Goal: Information Seeking & Learning: Learn about a topic

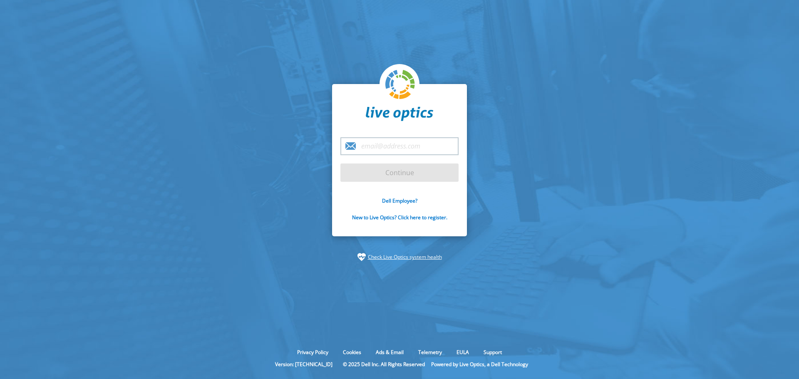
click at [367, 142] on input "email" at bounding box center [399, 146] width 118 height 18
click at [366, 143] on input "email" at bounding box center [399, 146] width 118 height 18
type input "[PERSON_NAME][EMAIL_ADDRESS][PERSON_NAME][DOMAIN_NAME]"
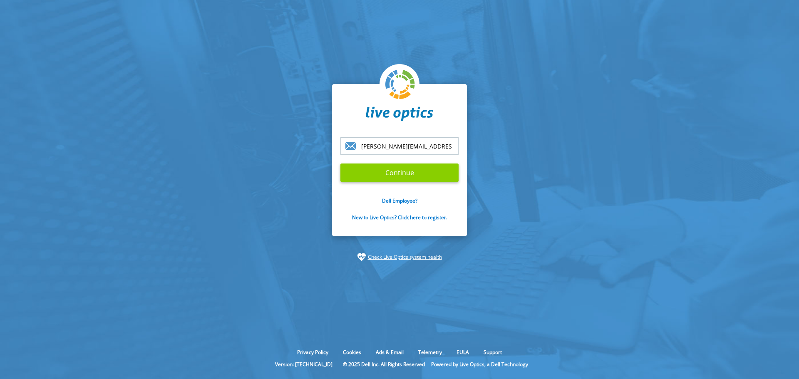
click at [406, 173] on input "Continue" at bounding box center [399, 172] width 118 height 18
click at [413, 172] on input "Continue" at bounding box center [399, 172] width 118 height 18
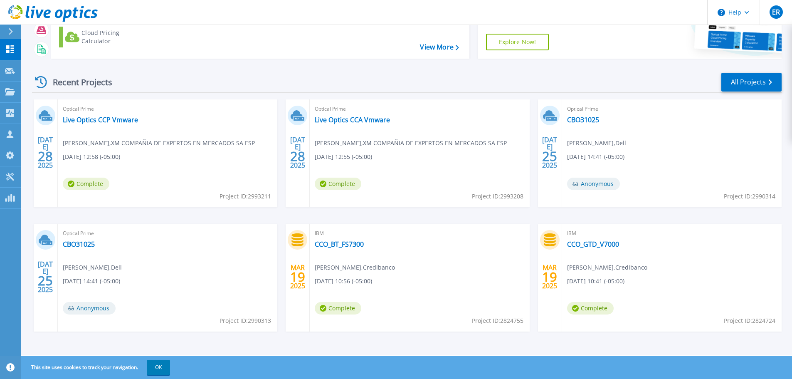
scroll to position [82, 0]
click at [96, 117] on link "Live Optics CCP Vmware" at bounding box center [100, 119] width 75 height 8
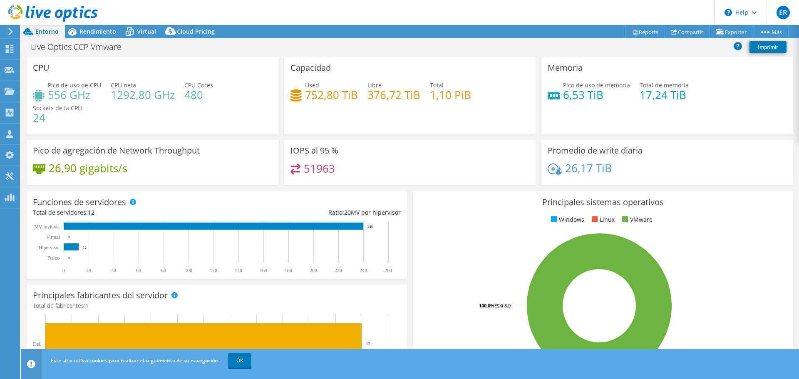
select select "USD"
click at [605, 94] on h4 "6,53 TiB" at bounding box center [596, 94] width 67 height 9
drag, startPoint x: 602, startPoint y: 93, endPoint x: 559, endPoint y: 99, distance: 42.9
click at [563, 99] on h4 "6,53 TiB" at bounding box center [596, 94] width 67 height 9
click at [661, 102] on div "Pico de uso de memoria 6,53 TiB Total de memoria 17,24 TiB" at bounding box center [666, 94] width 239 height 27
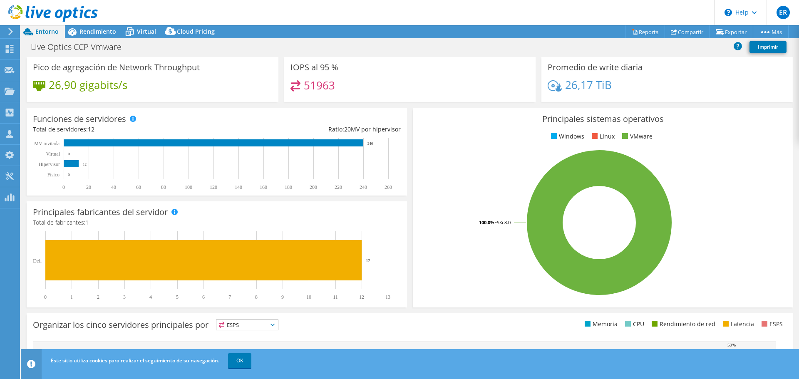
scroll to position [125, 0]
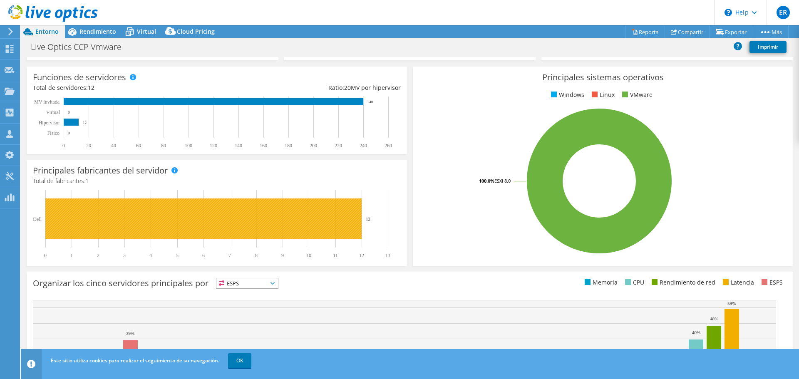
click at [108, 218] on rect at bounding box center [203, 218] width 316 height 40
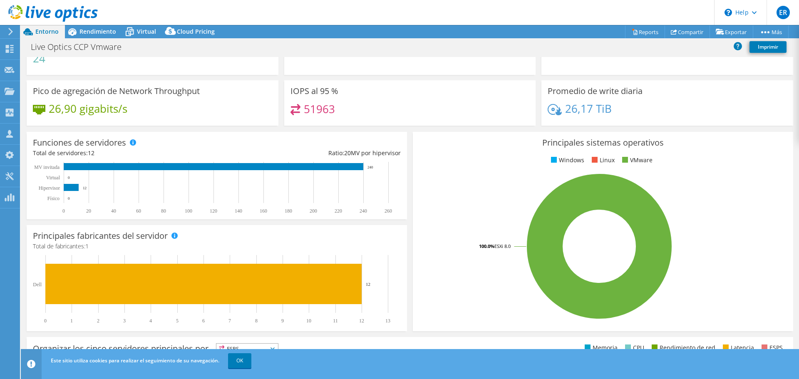
scroll to position [0, 0]
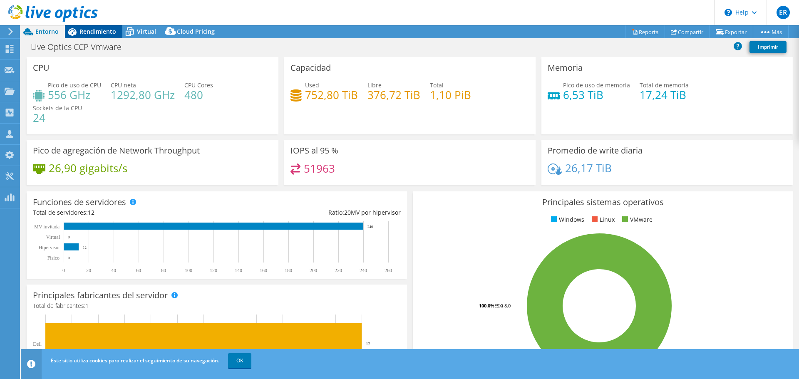
click at [104, 26] on div "Rendimiento" at bounding box center [93, 31] width 57 height 13
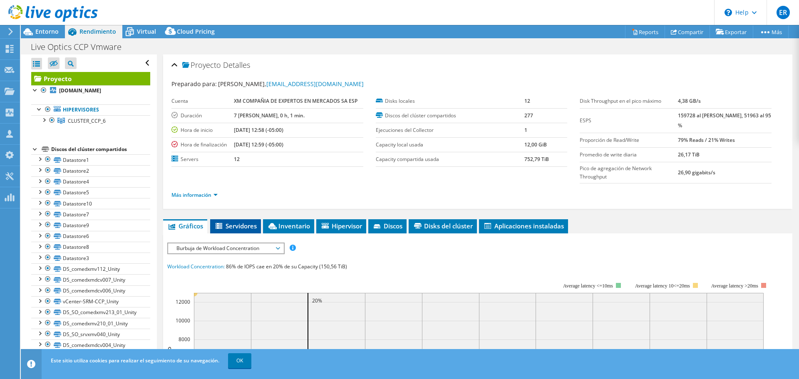
click at [252, 228] on span "Servidores" at bounding box center [235, 226] width 42 height 8
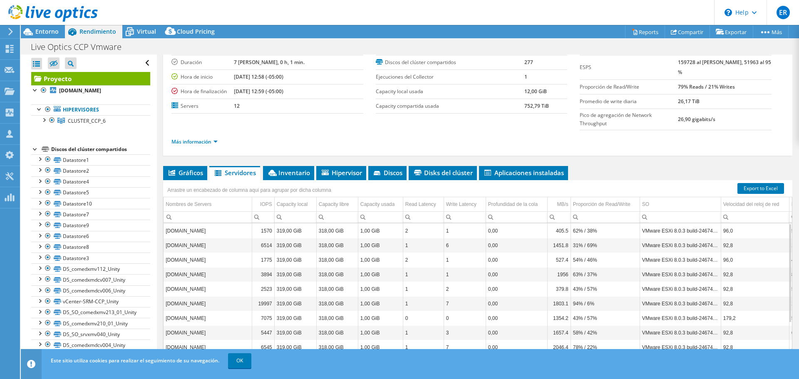
scroll to position [79, 0]
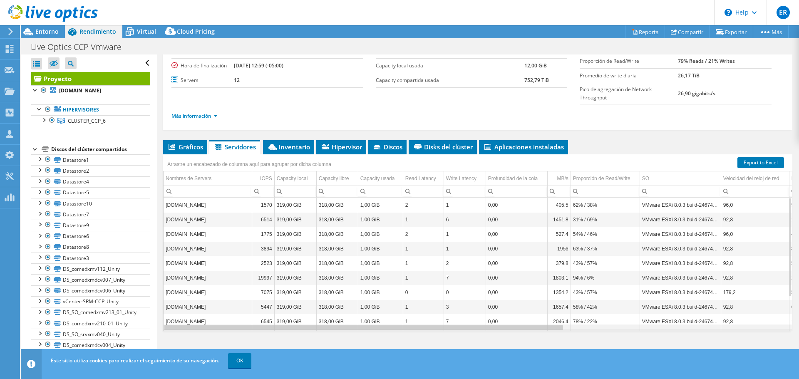
click at [440, 326] on div "Data grid" at bounding box center [363, 327] width 399 height 5
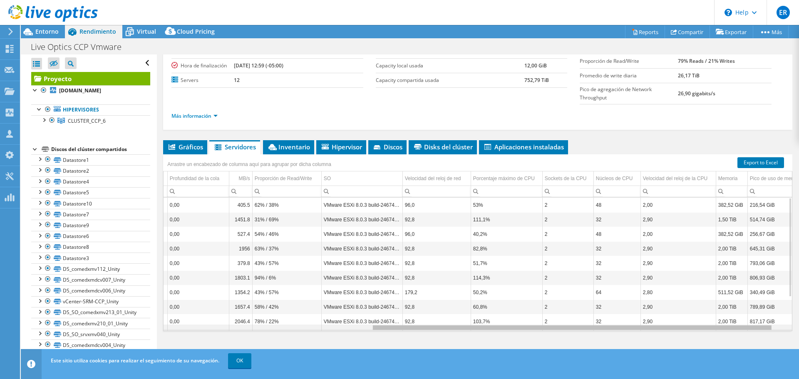
scroll to position [0, 308]
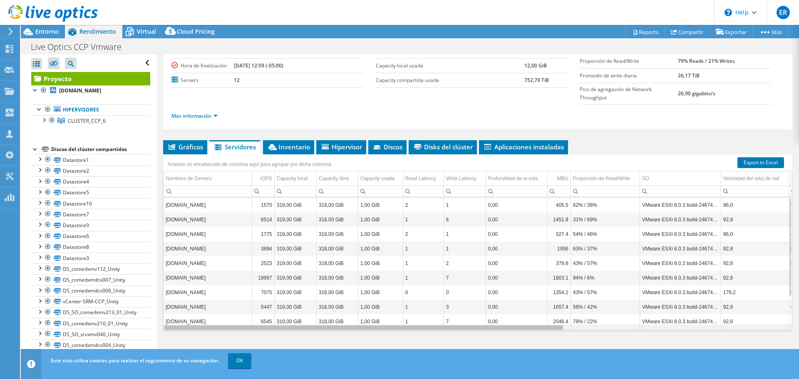
drag, startPoint x: 440, startPoint y: 326, endPoint x: 449, endPoint y: 318, distance: 11.8
click at [449, 318] on body "ER Asociado de canal [PERSON_NAME] [PERSON_NAME][EMAIL_ADDRESS][PERSON_NAME][DO…" at bounding box center [399, 189] width 799 height 379
click at [282, 141] on li "Inventario" at bounding box center [288, 147] width 51 height 14
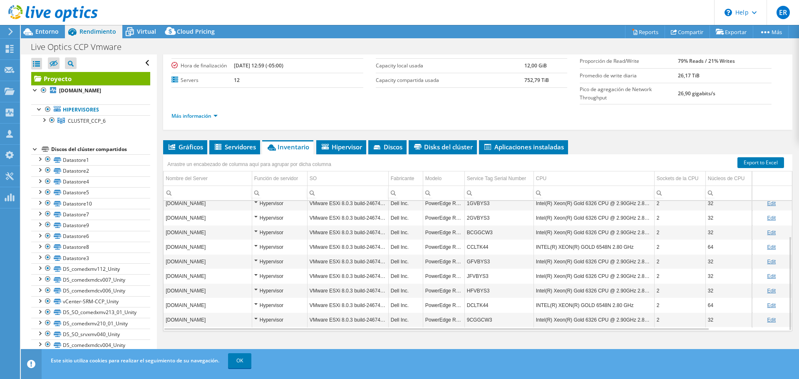
click at [455, 304] on td "PowerEdge R760" at bounding box center [444, 305] width 42 height 15
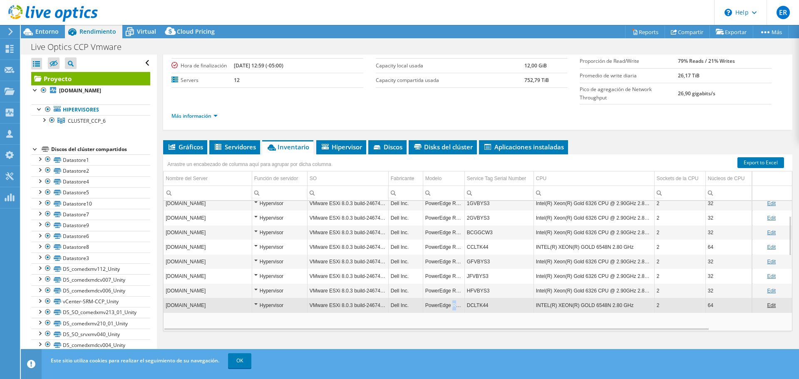
click at [455, 304] on td "PowerEdge R760" at bounding box center [444, 305] width 42 height 15
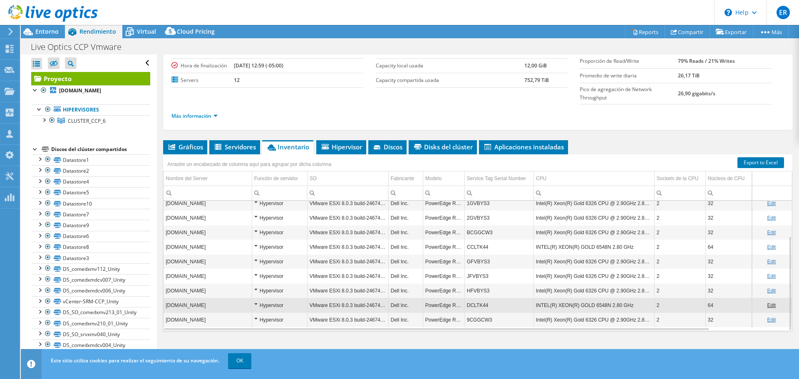
click at [455, 305] on td "PowerEdge R760" at bounding box center [444, 305] width 42 height 15
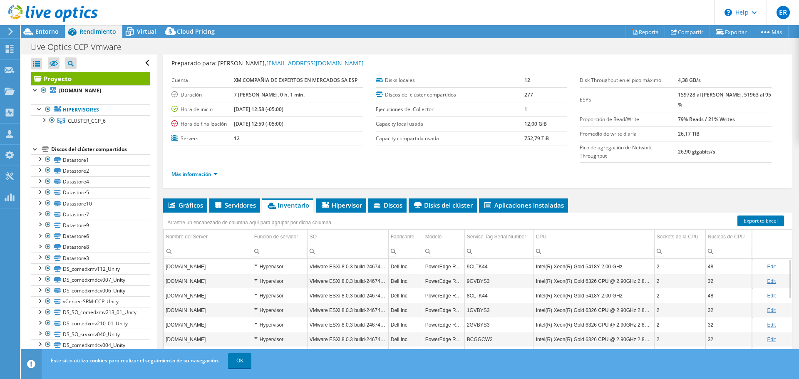
scroll to position [0, 0]
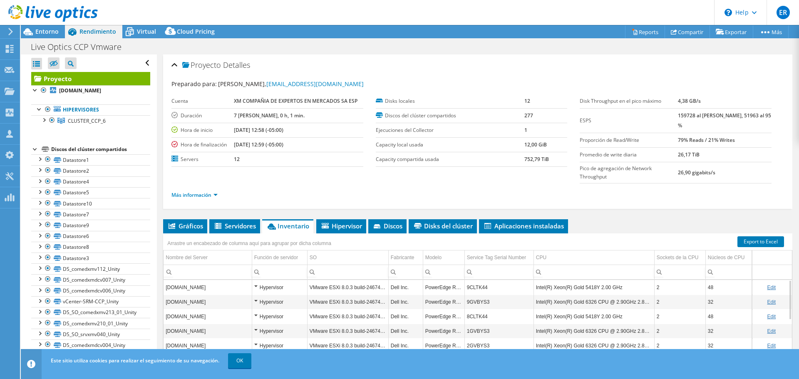
click at [438, 285] on td "PowerEdge R760" at bounding box center [444, 287] width 42 height 15
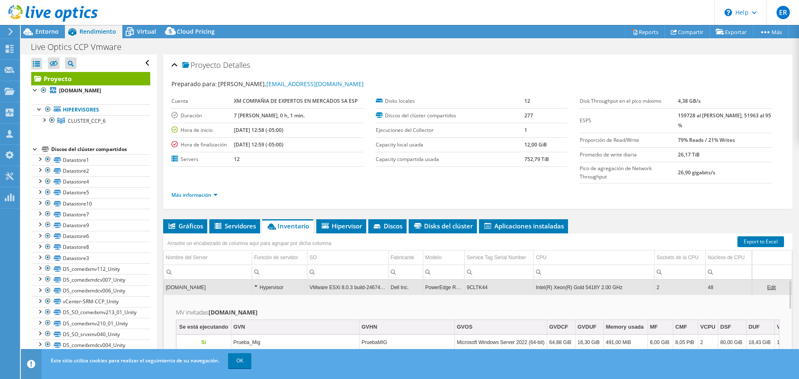
click at [438, 287] on td "PowerEdge R760" at bounding box center [444, 287] width 42 height 15
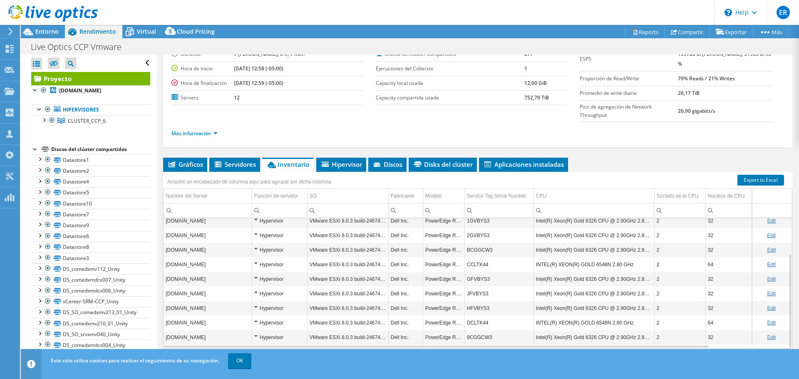
scroll to position [79, 0]
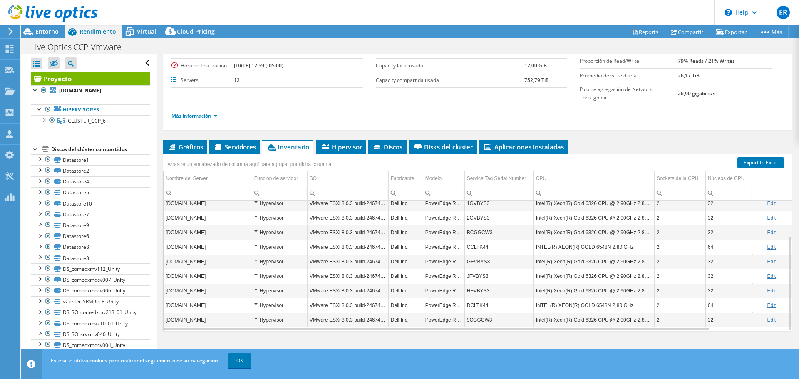
click at [767, 304] on link "Edit" at bounding box center [771, 305] width 9 height 6
click at [333, 149] on span "Hipervisor" at bounding box center [341, 147] width 42 height 8
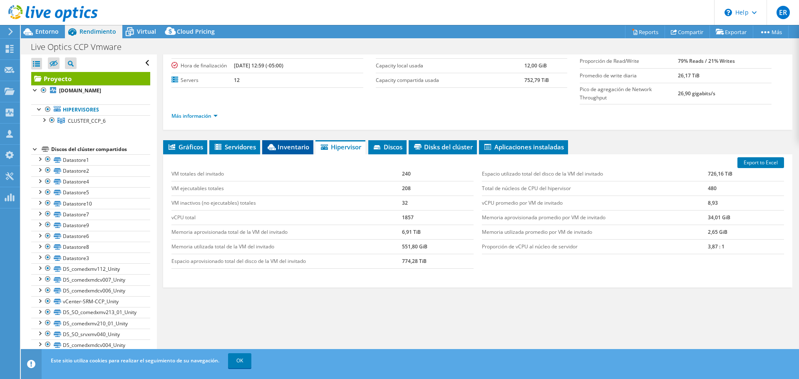
click at [280, 149] on span "Inventario" at bounding box center [287, 147] width 43 height 8
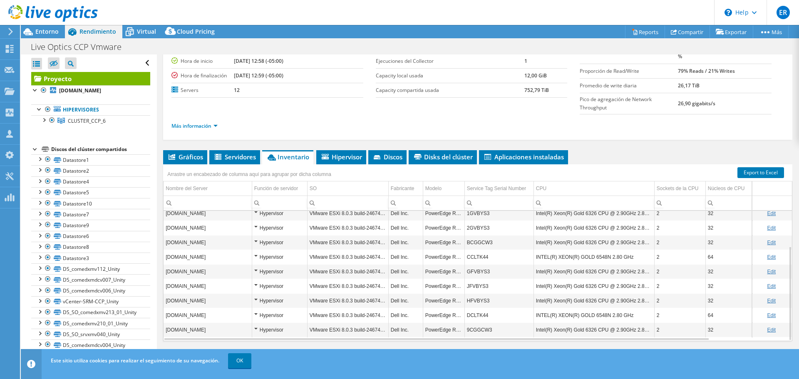
scroll to position [79, 0]
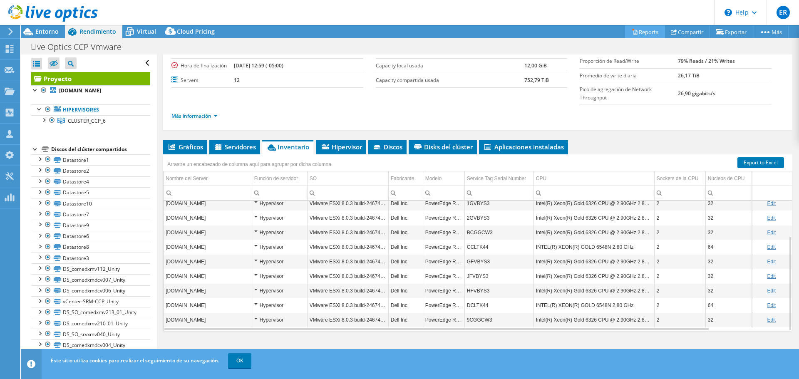
click at [646, 28] on link "Reports" at bounding box center [645, 31] width 40 height 13
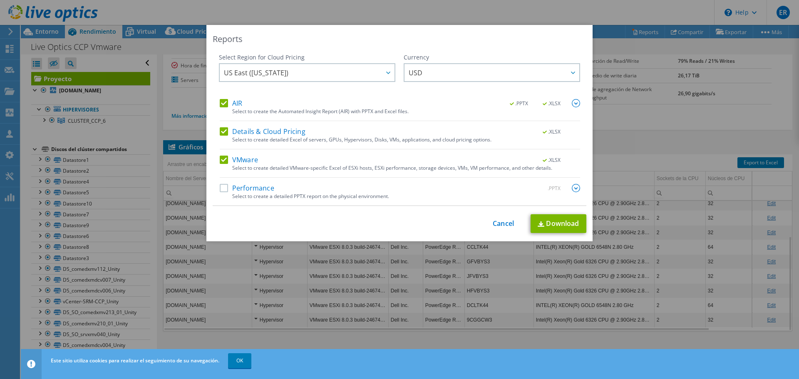
click at [223, 191] on label "Performance" at bounding box center [247, 188] width 54 height 8
click at [0, 0] on input "Performance" at bounding box center [0, 0] width 0 height 0
click at [550, 223] on link "Download" at bounding box center [558, 223] width 56 height 19
click at [499, 223] on link "Cancel" at bounding box center [503, 224] width 21 height 8
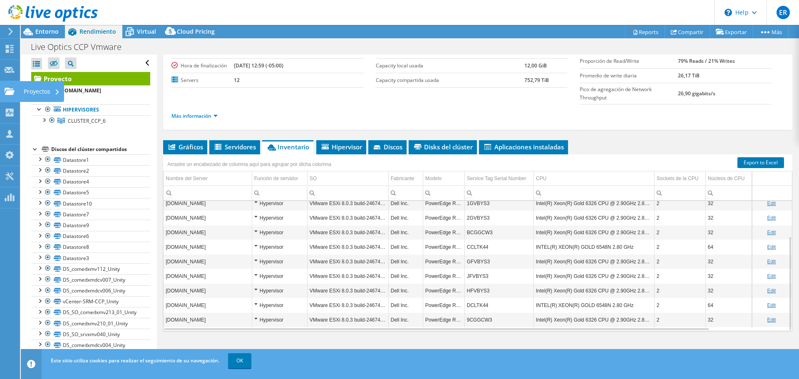
click at [33, 87] on div "Proyectos" at bounding box center [42, 91] width 45 height 21
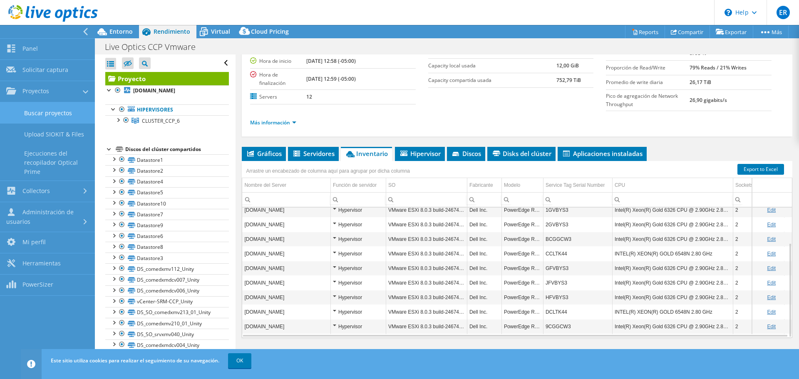
click at [64, 109] on link "Buscar proyectos" at bounding box center [47, 112] width 95 height 21
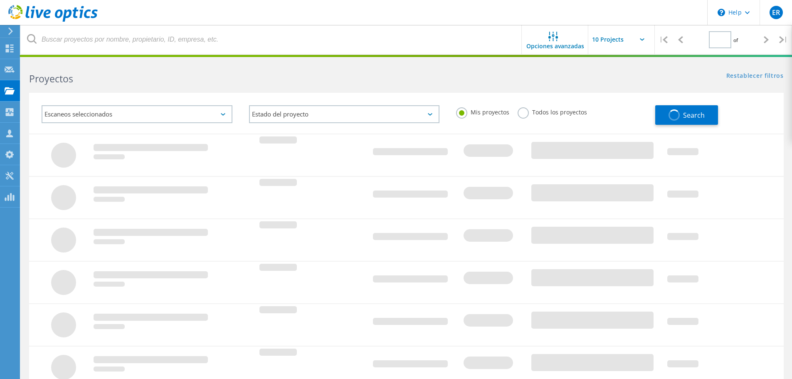
type input "1"
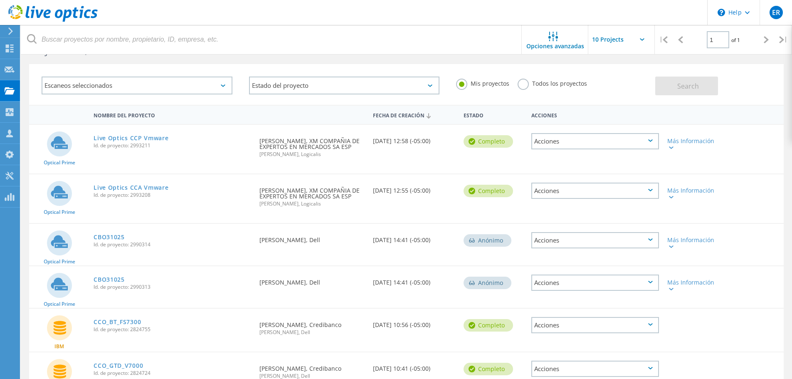
scroll to position [42, 0]
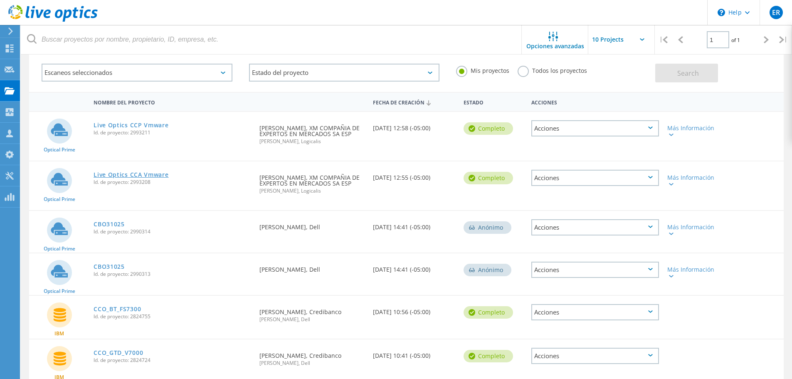
click at [148, 175] on link "Live Optics CCA Vmware" at bounding box center [131, 175] width 75 height 6
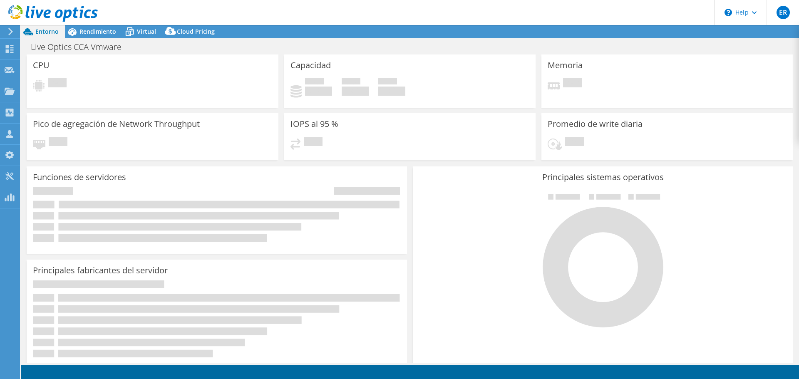
select select "USD"
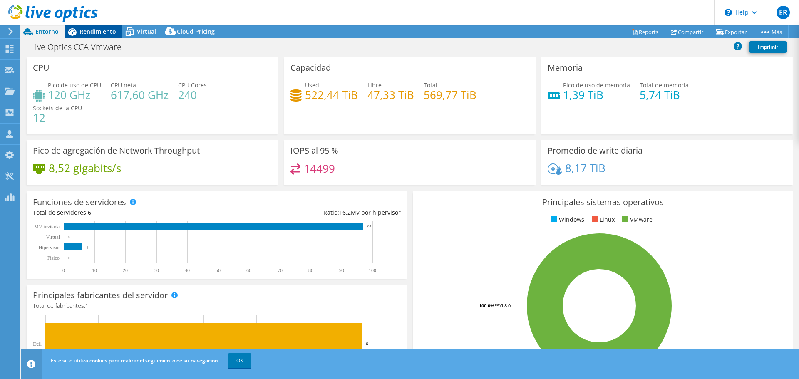
click at [94, 31] on span "Rendimiento" at bounding box center [97, 31] width 37 height 8
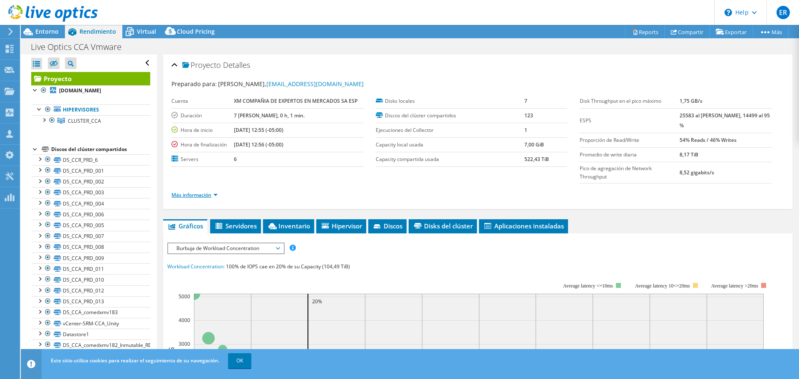
click at [215, 196] on link "Más información" at bounding box center [194, 194] width 46 height 7
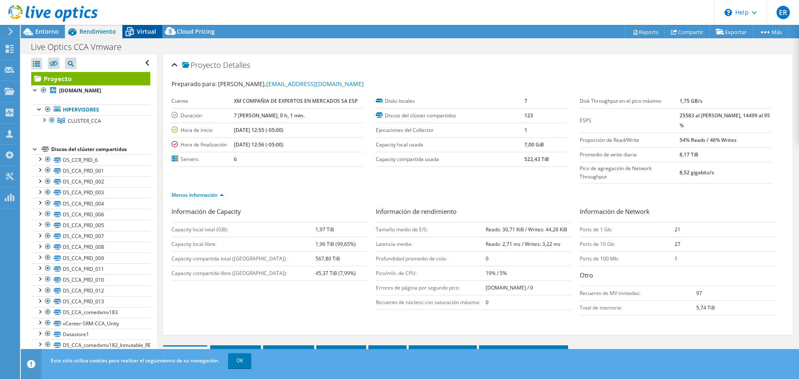
click at [139, 30] on span "Virtual" at bounding box center [146, 31] width 19 height 8
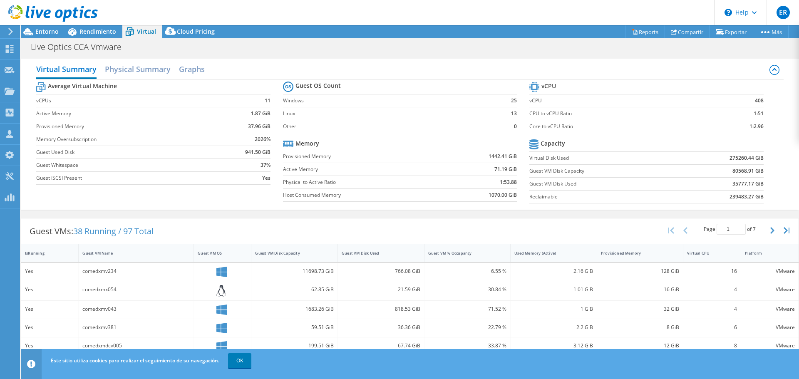
click at [743, 126] on td "1:2.96" at bounding box center [736, 126] width 53 height 13
drag, startPoint x: 743, startPoint y: 126, endPoint x: 756, endPoint y: 124, distance: 13.8
click at [756, 124] on td "1:2.96" at bounding box center [736, 126] width 53 height 13
click at [104, 35] on span "Rendimiento" at bounding box center [97, 31] width 37 height 8
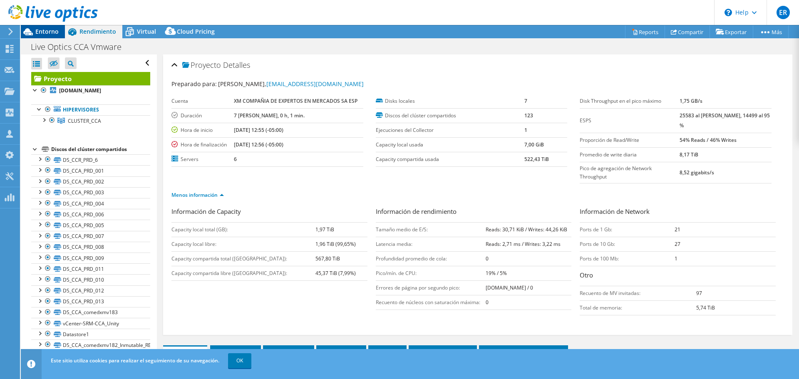
click at [47, 31] on span "Entorno" at bounding box center [46, 31] width 23 height 8
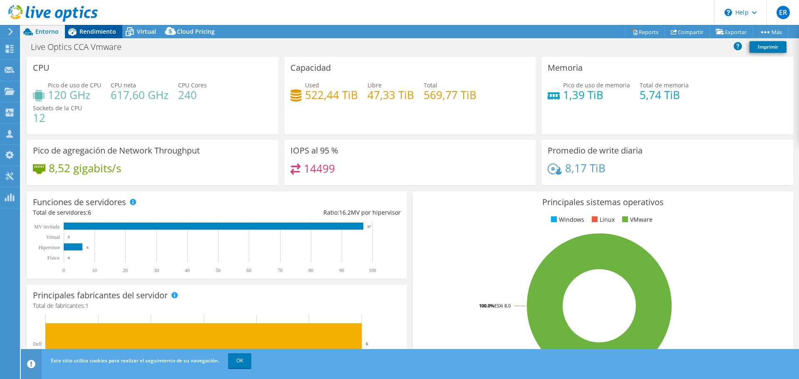
click at [87, 30] on span "Rendimiento" at bounding box center [97, 31] width 37 height 8
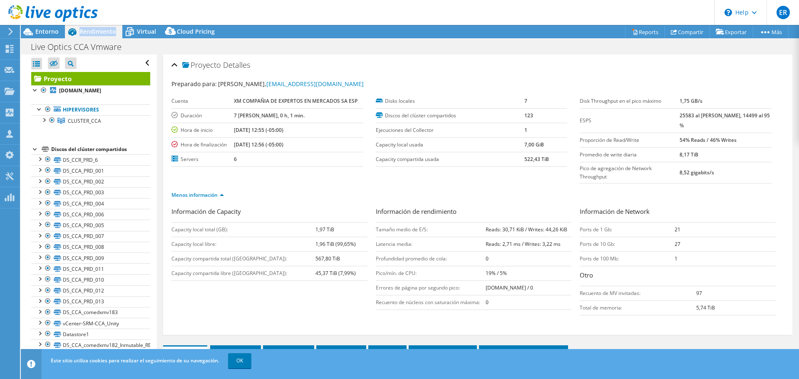
click at [87, 30] on span "Rendimiento" at bounding box center [97, 31] width 37 height 8
